Goal: Task Accomplishment & Management: Complete application form

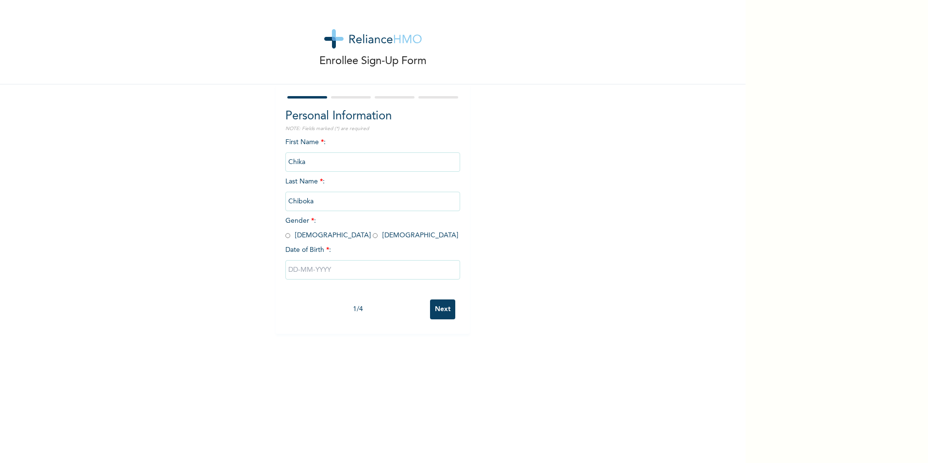
click at [373, 234] on input "radio" at bounding box center [375, 235] width 5 height 9
radio input "true"
click at [357, 268] on input "text" at bounding box center [372, 269] width 175 height 19
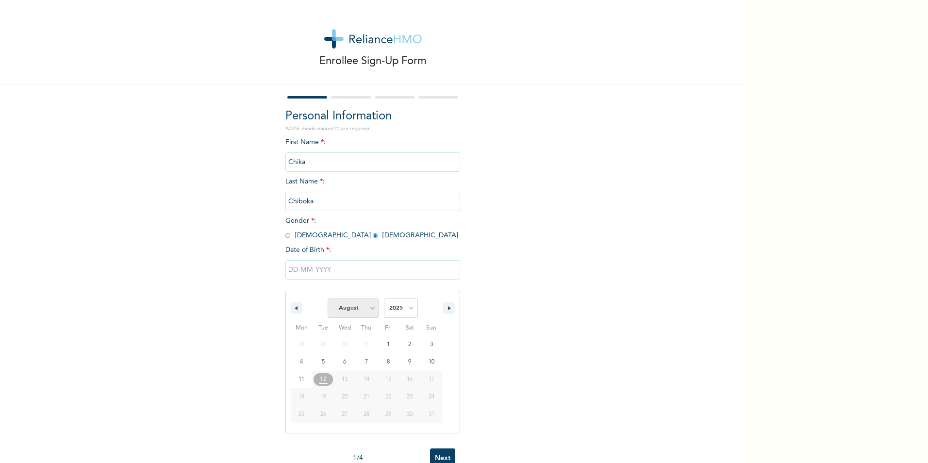
click at [368, 308] on select "January February March April May June July August September October November De…" at bounding box center [353, 307] width 51 height 19
select select "6"
click at [328, 299] on select "January February March April May June July August September October November De…" at bounding box center [353, 307] width 51 height 19
click at [411, 308] on select "2025 2024 2023 2022 2021 2020 2019 2018 2017 2016 2015 2014 2013 2012 2011 2010…" at bounding box center [401, 307] width 34 height 19
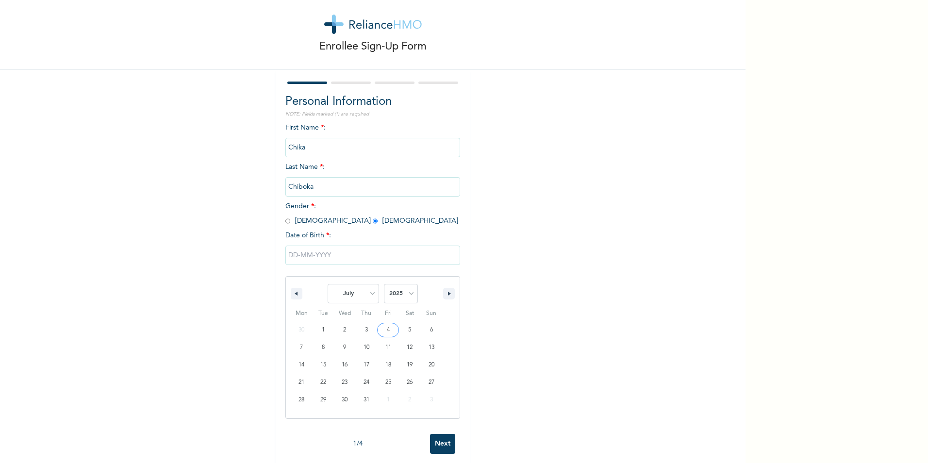
scroll to position [28, 0]
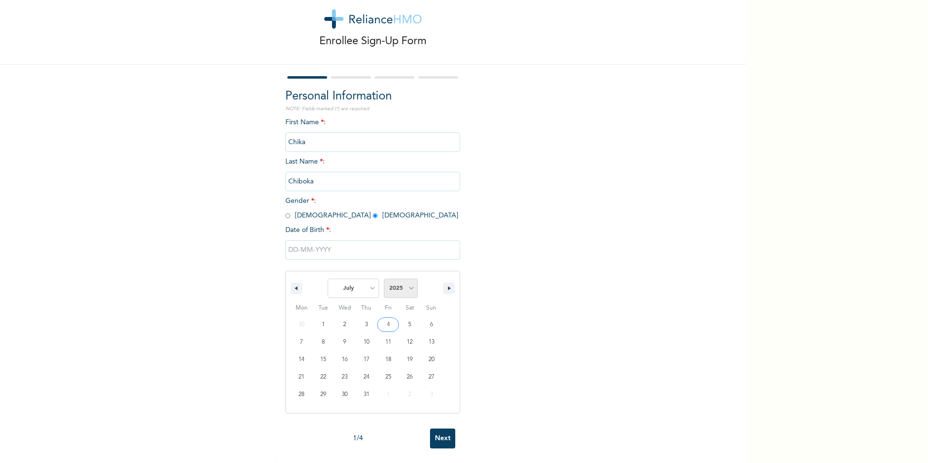
click at [412, 282] on select "2025 2024 2023 2022 2021 2020 2019 2018 2017 2016 2015 2014 2013 2012 2011 2010…" at bounding box center [401, 288] width 34 height 19
select select "1996"
click at [384, 279] on select "2025 2024 2023 2022 2021 2020 2019 2018 2017 2016 2015 2014 2013 2012 2011 2010…" at bounding box center [401, 288] width 34 height 19
type input "[DATE]"
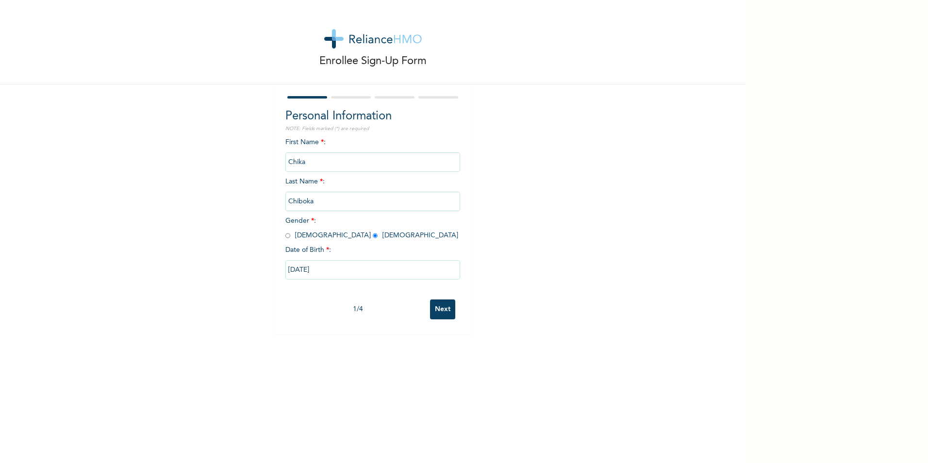
scroll to position [0, 0]
click at [430, 305] on input "Next" at bounding box center [442, 309] width 25 height 20
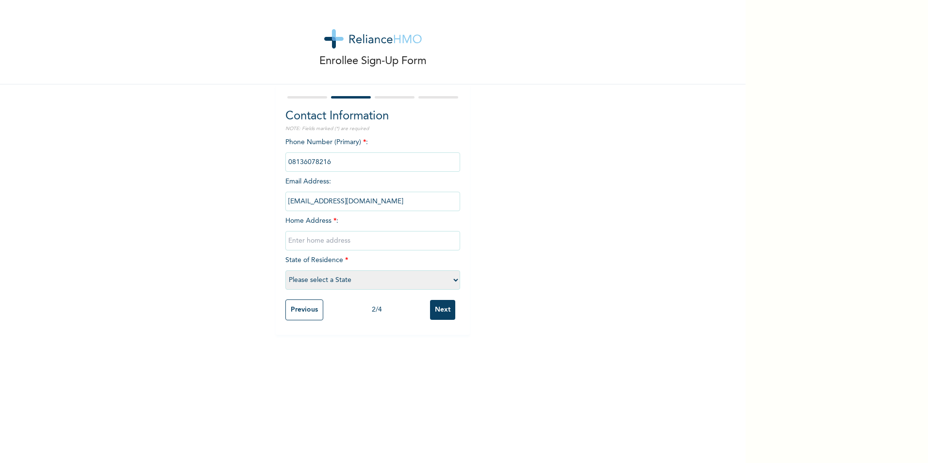
click at [328, 243] on input "text" at bounding box center [372, 240] width 175 height 19
type input "6b ologun street okeira ogba [GEOGRAPHIC_DATA]"
click at [388, 280] on select "Please select a State [PERSON_NAME] (FCT) [PERSON_NAME] Ibom [GEOGRAPHIC_DATA] …" at bounding box center [372, 279] width 175 height 19
select select "25"
click at [285, 270] on select "Please select a State [PERSON_NAME] (FCT) [PERSON_NAME] Ibom [GEOGRAPHIC_DATA] …" at bounding box center [372, 279] width 175 height 19
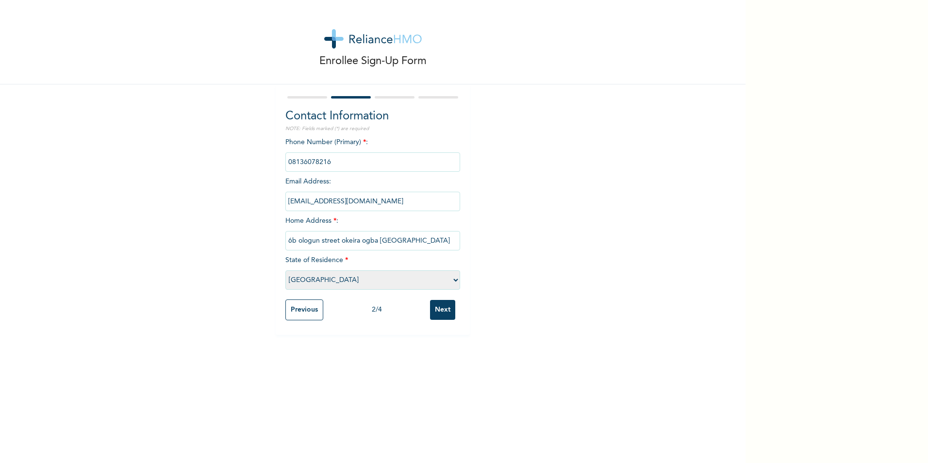
click at [440, 307] on input "Next" at bounding box center [442, 310] width 25 height 20
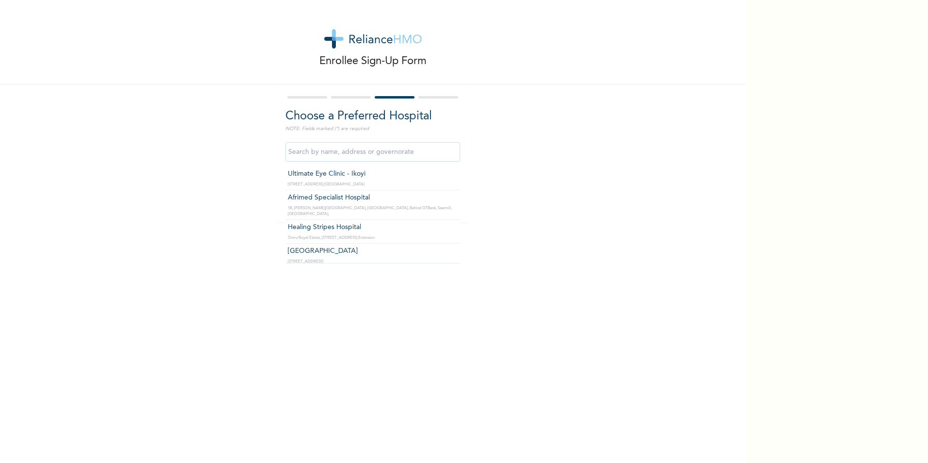
click at [356, 152] on input "text" at bounding box center [372, 151] width 175 height 19
type input "Isalu Hospital Limited"
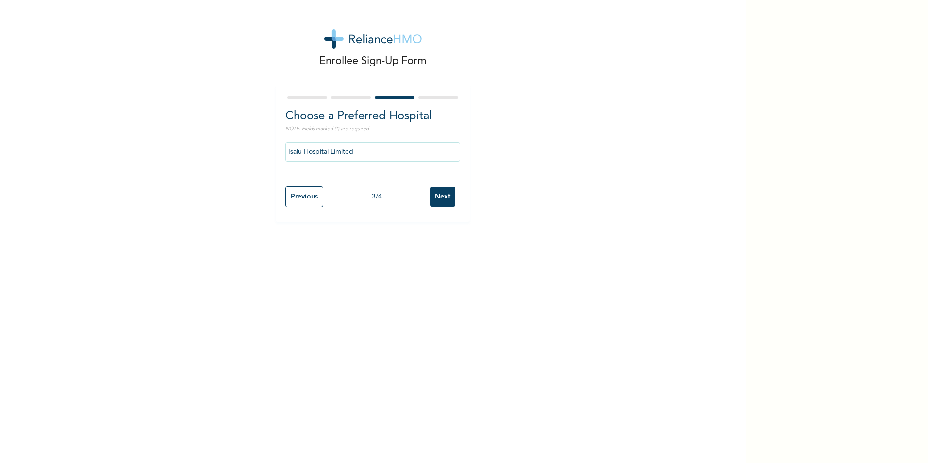
click at [441, 193] on input "Next" at bounding box center [442, 197] width 25 height 20
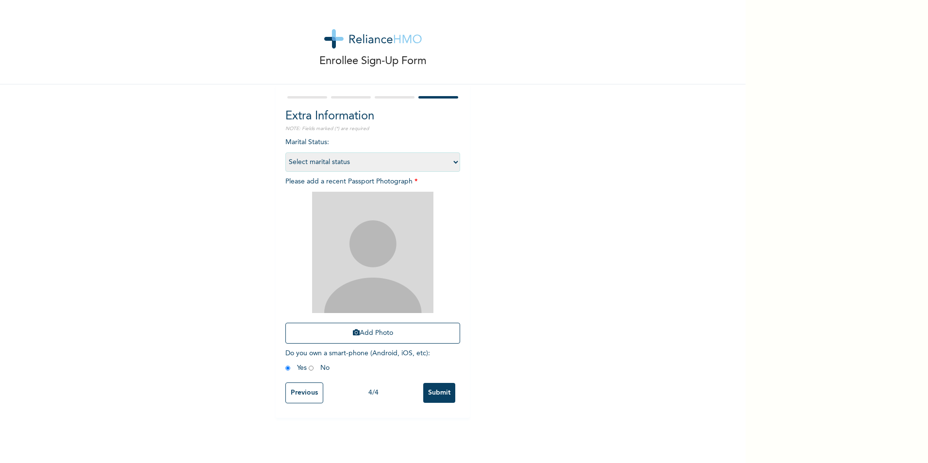
click at [442, 162] on select "Select marital status [DEMOGRAPHIC_DATA] Married [DEMOGRAPHIC_DATA] Widow/[DEMO…" at bounding box center [372, 161] width 175 height 19
select select "1"
click at [285, 152] on select "Select marital status [DEMOGRAPHIC_DATA] Married [DEMOGRAPHIC_DATA] Widow/[DEMO…" at bounding box center [372, 161] width 175 height 19
click at [397, 336] on button "Add Photo" at bounding box center [372, 333] width 175 height 21
click at [371, 337] on button "Add Photo" at bounding box center [372, 333] width 175 height 21
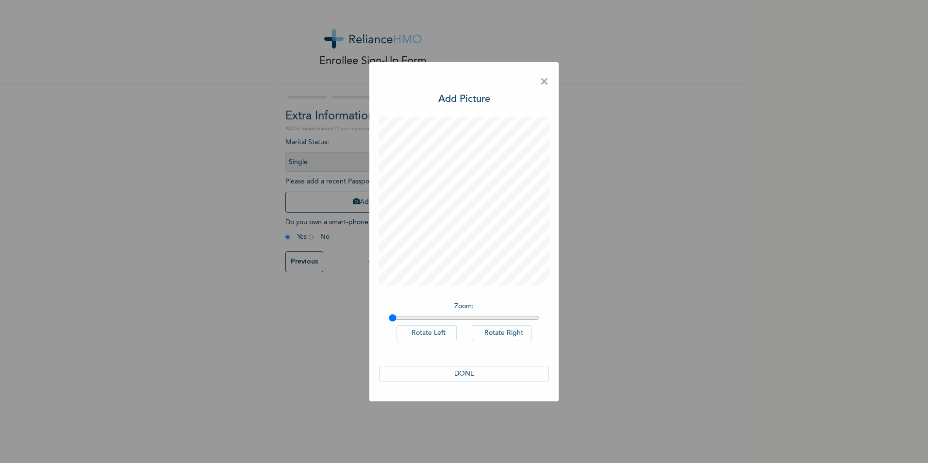
click at [477, 369] on button "DONE" at bounding box center [464, 374] width 170 height 16
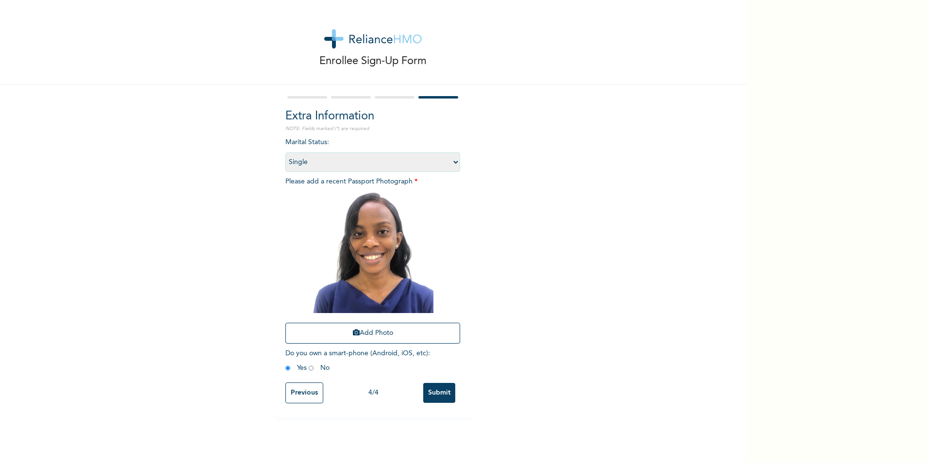
click at [437, 390] on input "Submit" at bounding box center [439, 393] width 32 height 20
